Goal: Transaction & Acquisition: Purchase product/service

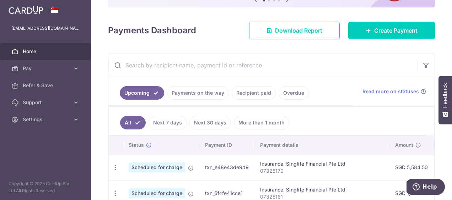
scroll to position [62, 0]
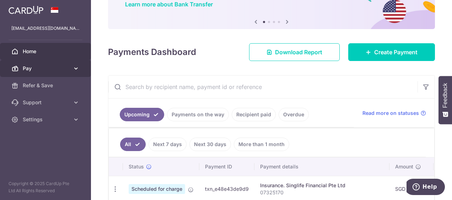
click at [40, 70] on span "Pay" at bounding box center [46, 68] width 47 height 7
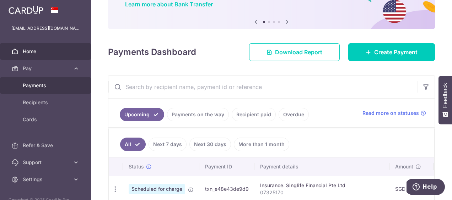
click at [40, 85] on span "Payments" at bounding box center [46, 85] width 47 height 7
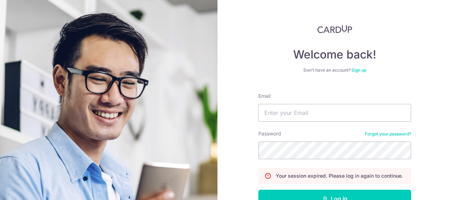
scroll to position [47, 0]
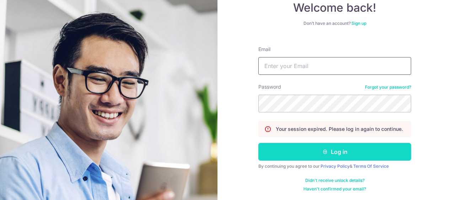
type input "toh.xinying8@gmail.com"
click at [333, 152] on button "Log in" at bounding box center [334, 152] width 153 height 18
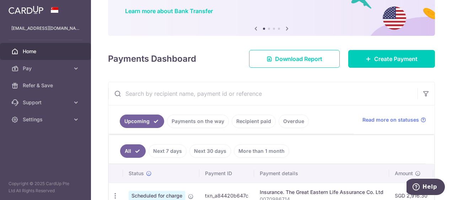
scroll to position [99, 0]
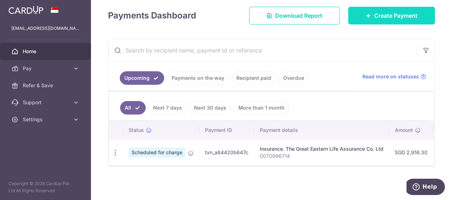
click at [368, 13] on link "Create Payment" at bounding box center [391, 16] width 87 height 18
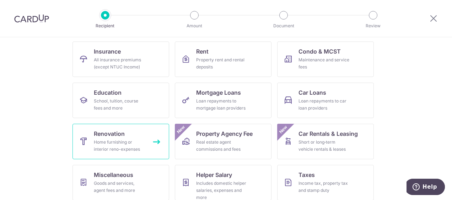
scroll to position [71, 0]
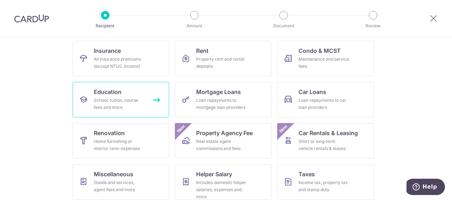
click at [116, 108] on div "School, tuition, course fees and more" at bounding box center [119, 104] width 51 height 14
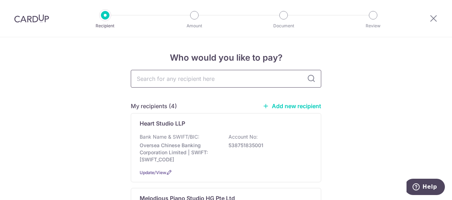
click at [189, 79] on input "text" at bounding box center [226, 79] width 190 height 18
type input "pl"
type input "pla"
click at [310, 80] on icon at bounding box center [311, 79] width 9 height 9
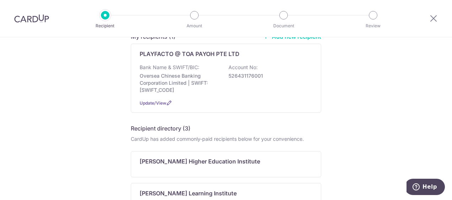
scroll to position [71, 0]
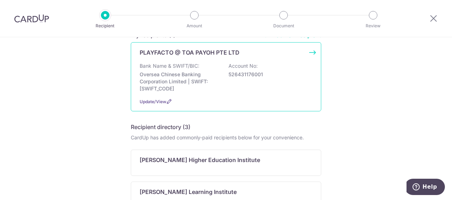
click at [196, 71] on p "Oversea Chinese Banking Corporation Limited | SWIFT: OCBCSGSGXXX" at bounding box center [180, 81] width 80 height 21
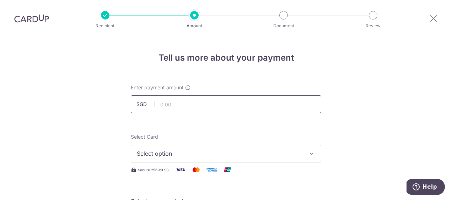
click at [173, 104] on input "text" at bounding box center [226, 104] width 190 height 18
type input "763.00"
click at [257, 152] on span "Select option" at bounding box center [219, 153] width 165 height 9
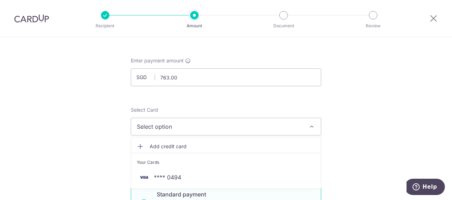
scroll to position [35, 0]
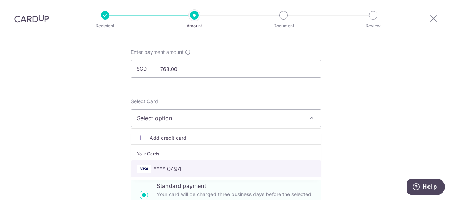
click at [173, 168] on span "**** 0494" at bounding box center [167, 169] width 27 height 9
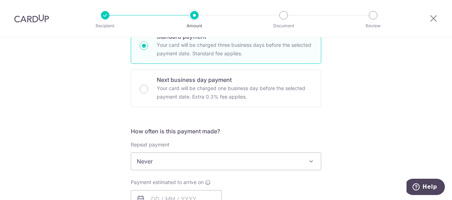
scroll to position [284, 0]
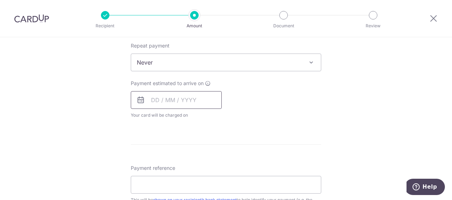
click at [204, 96] on input "text" at bounding box center [176, 100] width 91 height 18
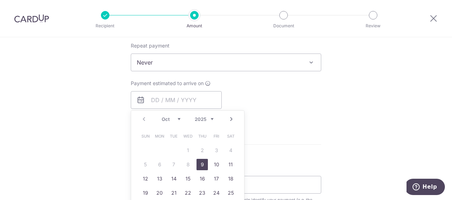
drag, startPoint x: 199, startPoint y: 163, endPoint x: 259, endPoint y: 155, distance: 60.8
click at [199, 163] on link "9" at bounding box center [201, 164] width 11 height 11
type input "[DATE]"
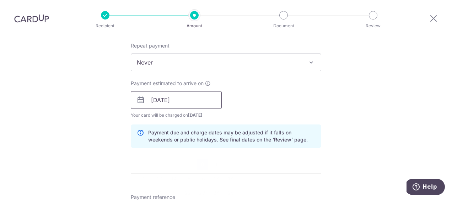
click at [198, 99] on input "[DATE]" at bounding box center [176, 100] width 91 height 18
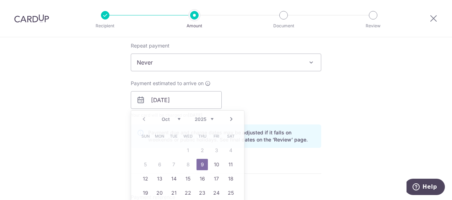
click at [351, 96] on div "Tell us more about your payment Enter payment amount SGD 763.00 763.00 Select C…" at bounding box center [226, 88] width 452 height 671
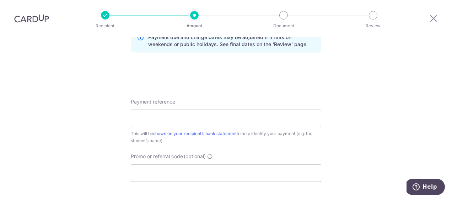
scroll to position [426, 0]
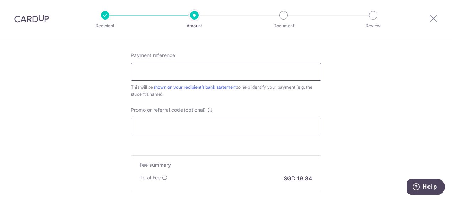
click at [222, 75] on input "Payment reference" at bounding box center [226, 72] width 190 height 18
type input "e"
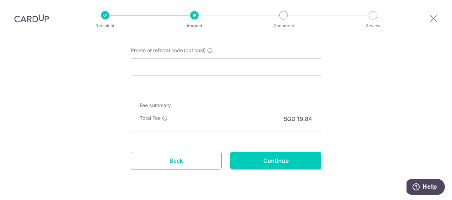
scroll to position [507, 0]
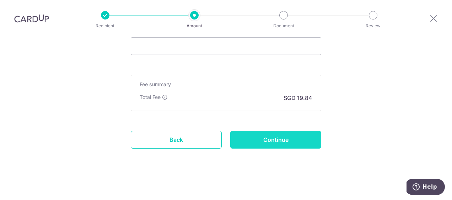
type input "pek yun xi oct"
click at [287, 140] on input "Continue" at bounding box center [275, 140] width 91 height 18
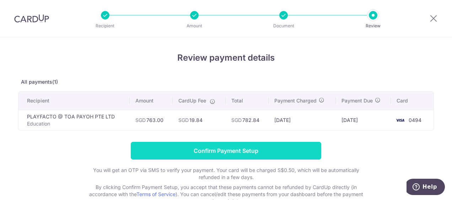
click at [254, 152] on input "Confirm Payment Setup" at bounding box center [226, 151] width 190 height 18
